Goal: Information Seeking & Learning: Learn about a topic

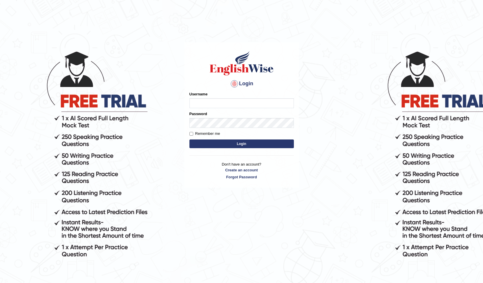
type input "[PERSON_NAME]"
drag, startPoint x: 243, startPoint y: 145, endPoint x: 240, endPoint y: 144, distance: 3.2
click at [244, 144] on button "Login" at bounding box center [241, 143] width 104 height 9
click at [240, 144] on button "Login" at bounding box center [241, 143] width 104 height 9
click at [228, 147] on button "Login" at bounding box center [241, 143] width 104 height 9
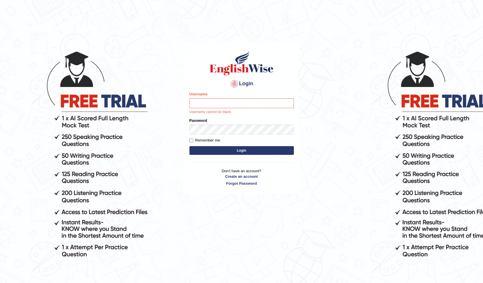
click at [195, 103] on input "Username" at bounding box center [241, 103] width 104 height 10
type input "[PERSON_NAME]"
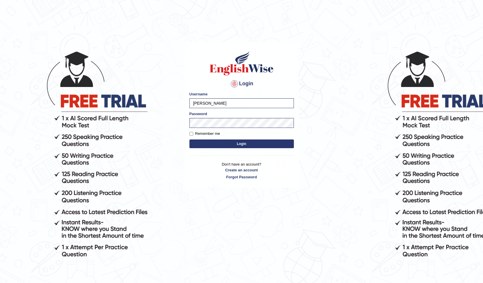
click at [248, 143] on button "Login" at bounding box center [241, 143] width 104 height 9
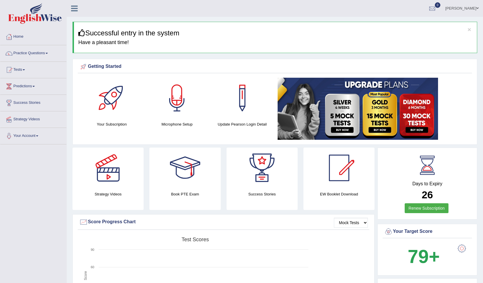
click at [47, 52] on link "Practice Questions" at bounding box center [33, 52] width 66 height 14
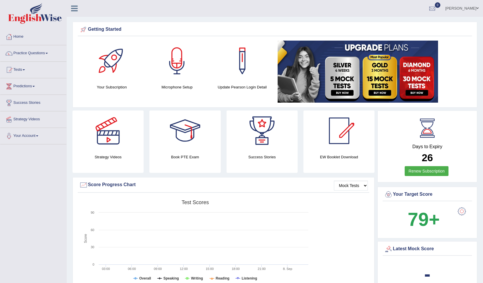
click at [48, 52] on link "Practice Questions" at bounding box center [33, 52] width 66 height 14
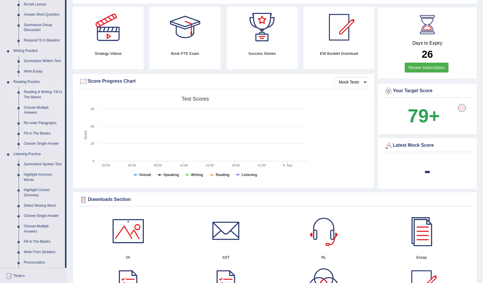
scroll to position [116, 0]
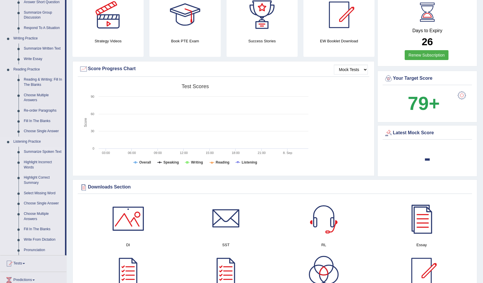
click at [47, 153] on link "Summarize Spoken Text" at bounding box center [43, 152] width 44 height 10
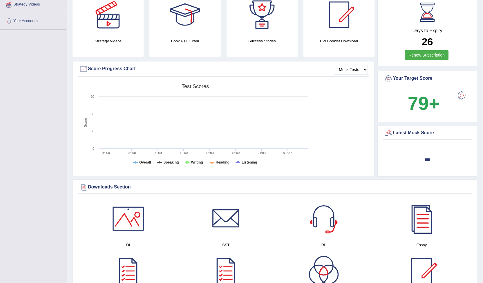
scroll to position [223, 0]
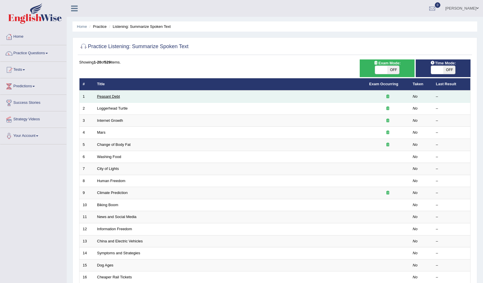
click at [108, 97] on link "Peasant Debt" at bounding box center [108, 96] width 23 height 4
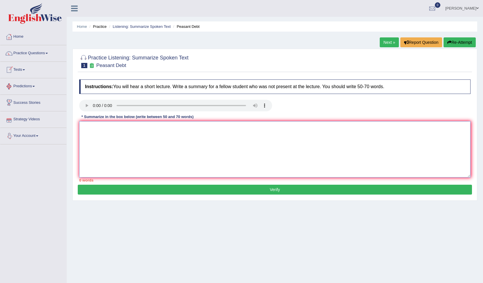
click at [97, 134] on textarea at bounding box center [274, 149] width 391 height 56
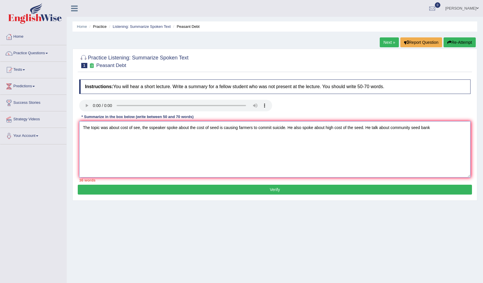
click at [364, 128] on textarea "The topic was about cost of see, the sspeaker spoke about the cost of seed is c…" at bounding box center [274, 149] width 391 height 56
click at [459, 125] on textarea "The topic was about cost of see, the sspeaker spoke about the cost of seed is c…" at bounding box center [274, 149] width 391 height 56
click at [104, 138] on textarea "The topic was about cost of see, the sspeaker spoke about the cost of seed is c…" at bounding box center [274, 149] width 391 height 56
type textarea "The topic was about cost of see, the sspeaker spoke about the cost of seed is c…"
click at [270, 190] on button "Verify" at bounding box center [275, 190] width 394 height 10
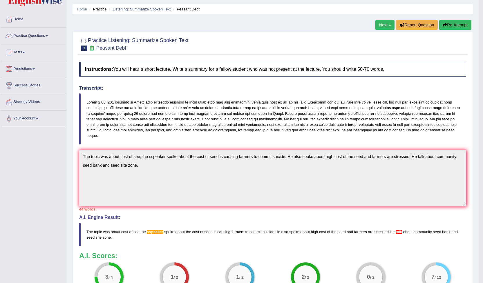
scroll to position [3, 0]
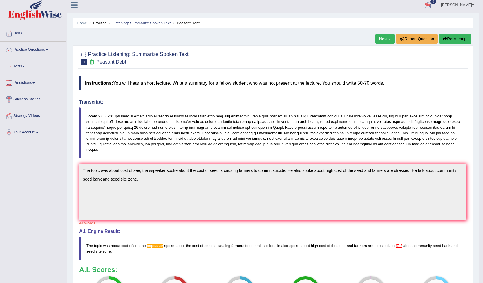
click at [382, 38] on link "Next »" at bounding box center [384, 39] width 19 height 10
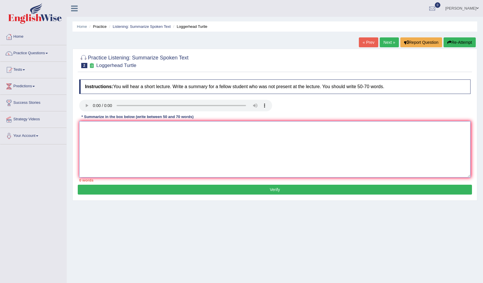
click at [84, 132] on textarea at bounding box center [274, 149] width 391 height 56
click at [88, 134] on textarea at bounding box center [274, 149] width 391 height 56
click at [152, 128] on textarea "The topic was mainly abodt turtles.Thenspeaker" at bounding box center [274, 149] width 391 height 56
click at [155, 128] on textarea "The topic was mainly abodt turtles.The nspeaker" at bounding box center [274, 149] width 391 height 56
click at [172, 127] on textarea "The topic was mainly abodt turtles.The speaker" at bounding box center [274, 149] width 391 height 56
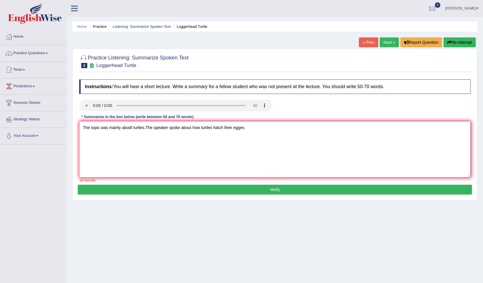
click at [238, 128] on textarea "The topic was mainly abodt turtles.The speaker spoke about how turtles hatch th…" at bounding box center [274, 149] width 391 height 56
click at [246, 126] on textarea "The topic was mainly abodt turtles.The speaker spoke about how turtles hatch th…" at bounding box center [274, 149] width 391 height 56
click at [132, 127] on textarea "The topic was mainly abodt turtles.The speaker spoke about how turtles hatch th…" at bounding box center [274, 149] width 391 height 56
click at [225, 127] on textarea "The topic was mainly about young turtles.The speaker spoke about how turtles ha…" at bounding box center [274, 149] width 391 height 56
click at [213, 127] on textarea "The topic was mainly about young turtles.The speaker spoke about how turtles an…" at bounding box center [274, 149] width 391 height 56
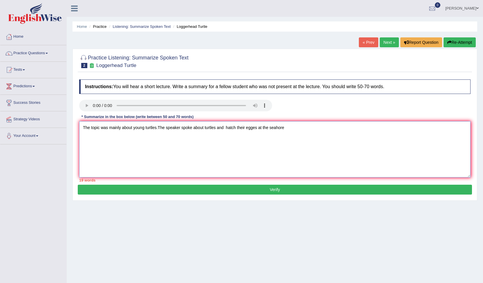
click at [225, 127] on textarea "The topic was mainly about young turtles.The speaker spoke about turtles and ha…" at bounding box center [274, 149] width 391 height 56
click at [293, 129] on textarea "The topic was mainly about young turtles.The speaker spoke about turtles and ho…" at bounding box center [274, 149] width 391 height 56
click at [291, 127] on textarea "The topic was mainly about young turtles.The speaker spoke about turtles and ho…" at bounding box center [274, 149] width 391 height 56
click at [359, 128] on textarea "The topic was mainly about young turtles.The speaker spoke about turtles and ho…" at bounding box center [274, 149] width 391 height 56
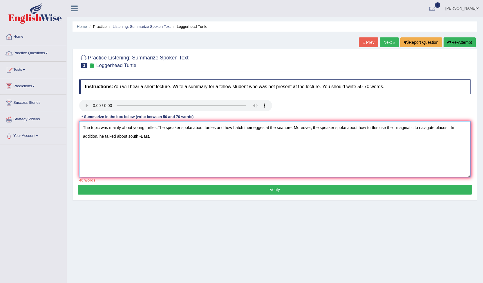
click at [141, 135] on textarea "The topic was mainly about young turtles.The speaker spoke about turtles and ho…" at bounding box center [274, 149] width 391 height 56
click at [149, 138] on textarea "The topic was mainly about young turtles.The speaker spoke about turtles and ho…" at bounding box center [274, 149] width 391 height 56
click at [252, 127] on textarea "The topic was mainly about young turtles.The speaker spoke about turtles and ho…" at bounding box center [274, 149] width 391 height 56
click at [232, 127] on textarea "The topic was mainly about young turtles.The speaker spoke about turtles and ho…" at bounding box center [274, 149] width 391 height 56
click at [253, 126] on textarea "The topic was mainly about young turtles.The speaker spoke about turtles and ho…" at bounding box center [274, 149] width 391 height 56
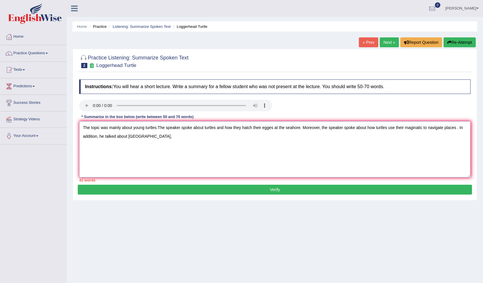
click at [456, 128] on textarea "The topic was mainly about young turtles.The speaker spoke about turtles and ho…" at bounding box center [274, 149] width 391 height 56
click at [149, 135] on textarea "The topic was mainly about young turtles.The speaker spoke about turtles and ho…" at bounding box center [274, 149] width 391 height 56
drag, startPoint x: 97, startPoint y: 137, endPoint x: 99, endPoint y: 136, distance: 3.1
click at [97, 137] on textarea "The topic was mainly about young turtles.The speaker spoke about turtles and ho…" at bounding box center [274, 149] width 391 height 56
click at [161, 137] on textarea "The topic was mainly about young turtles.The speaker spoke about turtles and ho…" at bounding box center [274, 149] width 391 height 56
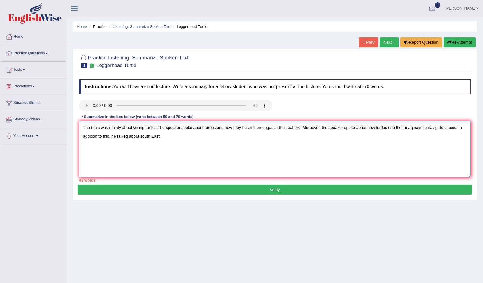
click at [110, 136] on textarea "The topic was mainly about young turtles.The speaker spoke about turtles and ho…" at bounding box center [274, 149] width 391 height 56
click at [140, 136] on textarea "The topic was mainly about young turtles.The speaker spoke about turtles and ho…" at bounding box center [274, 149] width 391 height 56
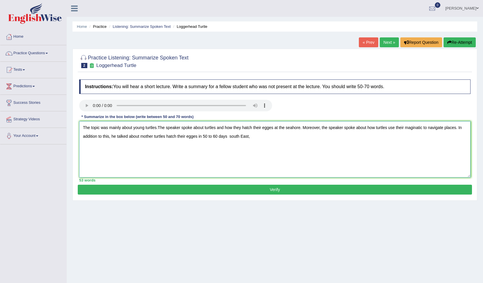
click at [140, 135] on textarea "The topic was mainly about young turtles.The speaker spoke about turtles and ho…" at bounding box center [274, 149] width 391 height 56
click at [237, 137] on textarea "The topic was mainly about young turtles.The speaker spoke about turtles and ho…" at bounding box center [274, 149] width 391 height 56
click at [241, 138] on textarea "The topic was mainly about young turtles.The speaker spoke about turtles and ho…" at bounding box center [274, 149] width 391 height 56
click at [260, 135] on textarea "The topic was mainly about young turtles.The speaker spoke about turtles and ho…" at bounding box center [274, 149] width 391 height 56
click at [299, 127] on textarea "The topic was mainly about young turtles.The speaker spoke about turtles and ho…" at bounding box center [274, 149] width 391 height 56
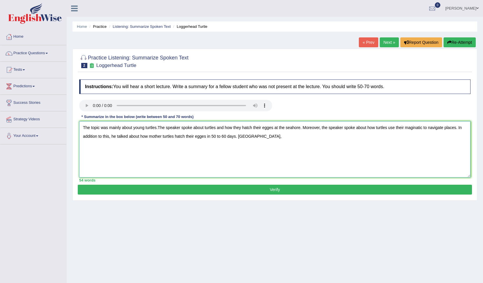
click at [414, 127] on textarea "The topic was mainly about young turtles.The speaker spoke about turtles and ho…" at bounding box center [274, 149] width 391 height 56
click at [300, 127] on textarea "The topic was mainly about young turtles.The speaker spoke about turtles and ho…" at bounding box center [274, 149] width 391 height 56
click at [404, 126] on textarea "The topic was mainly about young turtles.The speaker spoke about turtles and ho…" at bounding box center [274, 149] width 391 height 56
click at [436, 128] on textarea "The topic was mainly about young turtles.The speaker spoke about turtles and ho…" at bounding box center [274, 149] width 391 height 56
click at [103, 135] on textarea "The topic was mainly about young turtles.The speaker spoke about turtles and ho…" at bounding box center [274, 149] width 391 height 56
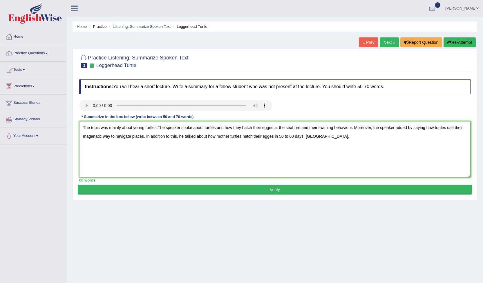
click at [196, 134] on textarea "The topic was mainly about young turtles.The speaker spoke about turtles and ho…" at bounding box center [274, 149] width 391 height 56
click at [330, 136] on textarea "The topic was mainly about young turtles.The speaker spoke about turtles and ho…" at bounding box center [274, 149] width 391 height 56
click at [305, 137] on textarea "The topic was mainly about young turtles.The speaker spoke about turtles and ho…" at bounding box center [274, 149] width 391 height 56
click at [309, 134] on textarea "The topic was mainly about young turtles.The speaker spoke about turtles and ho…" at bounding box center [274, 149] width 391 height 56
click at [305, 135] on textarea "The topic was mainly about young turtles.The speaker spoke about turtles and ho…" at bounding box center [274, 149] width 391 height 56
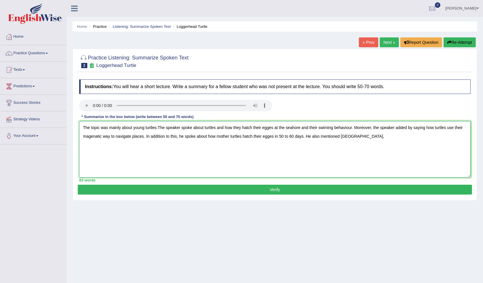
click at [362, 136] on textarea "The topic was mainly about young turtles.The speaker spoke about turtles and ho…" at bounding box center [274, 149] width 391 height 56
click at [156, 126] on textarea "The topic was mainly about young turtles.The speaker spoke about turtles and ho…" at bounding box center [274, 149] width 391 height 56
click at [381, 137] on textarea "The topic was mainly about young turtles.The speaker spoke about turtles and ho…" at bounding box center [274, 149] width 391 height 56
click at [384, 135] on textarea "The topic was mainly about young turtles.The speaker spoke about turtles and ho…" at bounding box center [274, 149] width 391 height 56
type textarea "The topic was mainly about young turtles.The speaker spoke about turtles and ho…"
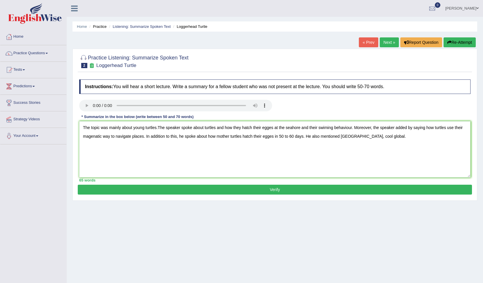
click at [278, 189] on button "Verify" at bounding box center [275, 190] width 394 height 10
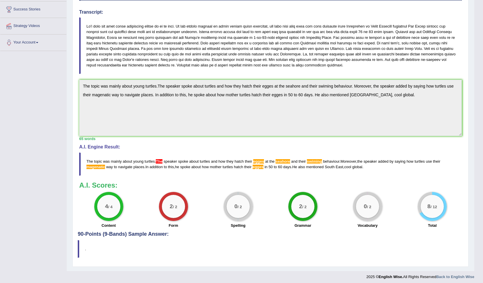
scroll to position [96, 0]
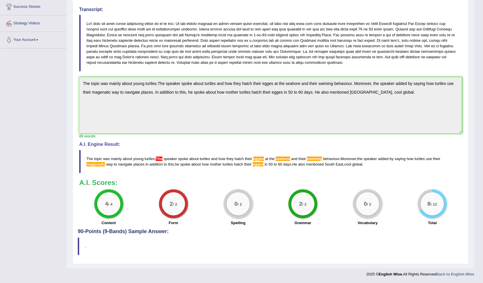
click at [158, 159] on span "The" at bounding box center [159, 159] width 7 height 4
click at [159, 159] on span "The" at bounding box center [159, 159] width 7 height 4
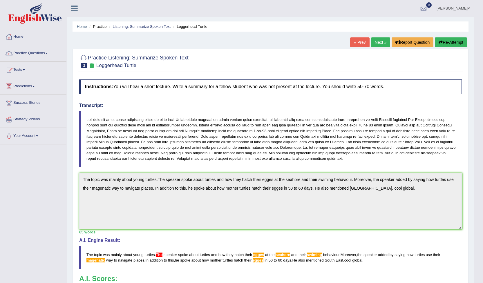
click at [48, 53] on span at bounding box center [47, 53] width 2 height 1
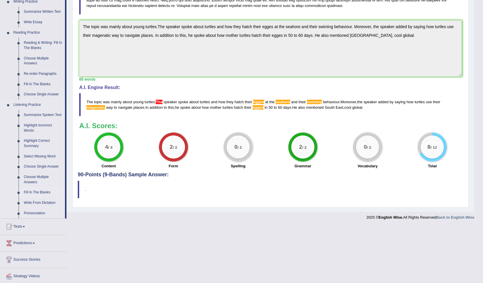
scroll to position [171, 0]
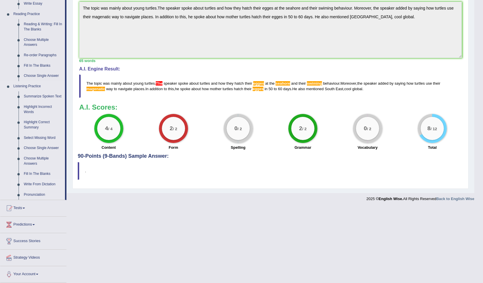
click at [52, 184] on link "Write From Dictation" at bounding box center [43, 184] width 44 height 10
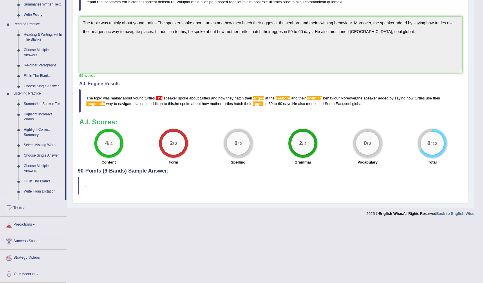
scroll to position [96, 0]
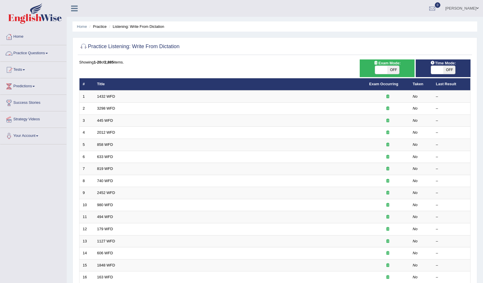
click at [49, 52] on link "Practice Questions" at bounding box center [33, 52] width 66 height 14
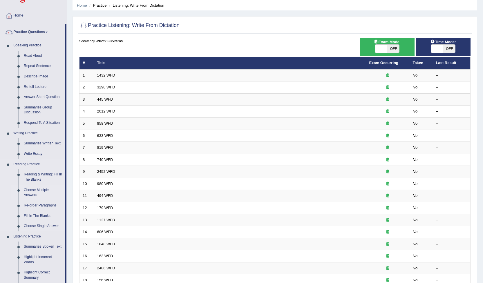
scroll to position [87, 0]
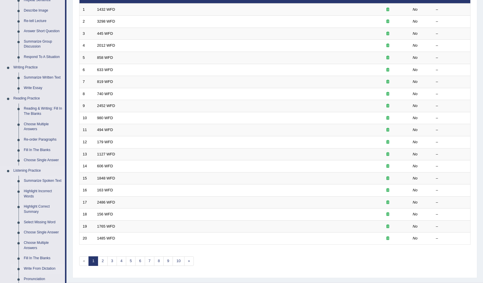
click at [55, 180] on link "Summarize Spoken Text" at bounding box center [43, 181] width 44 height 10
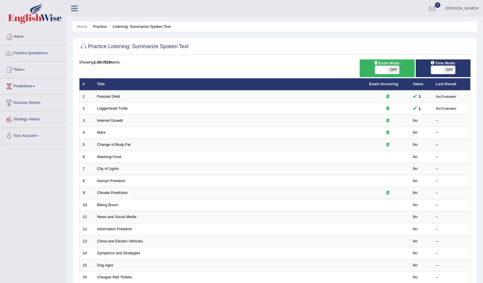
click at [478, 7] on span at bounding box center [477, 8] width 2 height 4
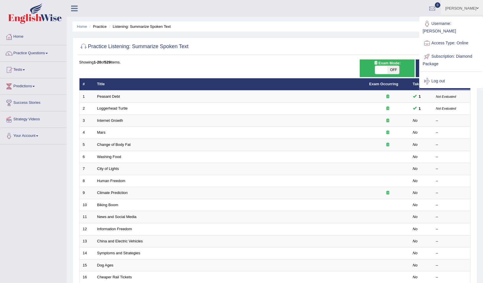
click at [439, 76] on link "Log out" at bounding box center [451, 81] width 63 height 13
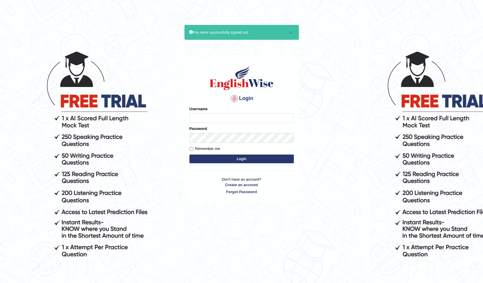
type input "[PERSON_NAME]"
click at [192, 149] on input "Remember me" at bounding box center [191, 149] width 4 height 4
checkbox input "true"
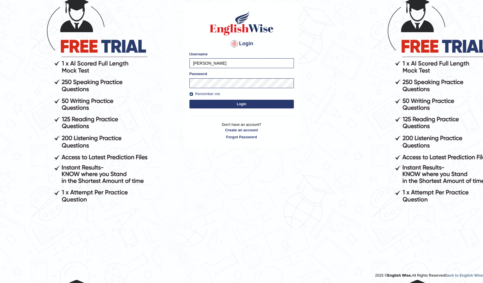
scroll to position [55, 0]
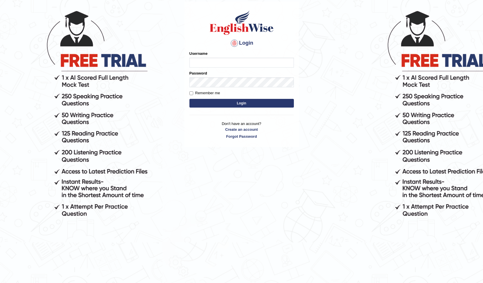
scroll to position [41, 0]
